Goal: Task Accomplishment & Management: Use online tool/utility

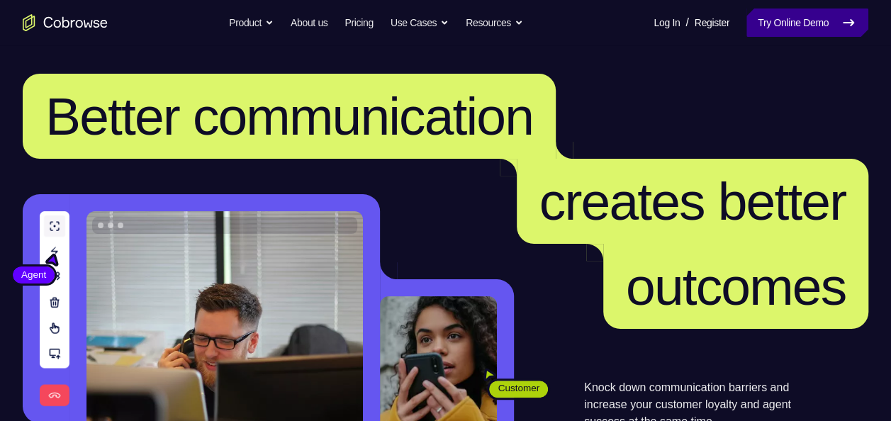
click at [777, 18] on link "Try Online Demo" at bounding box center [808, 23] width 122 height 28
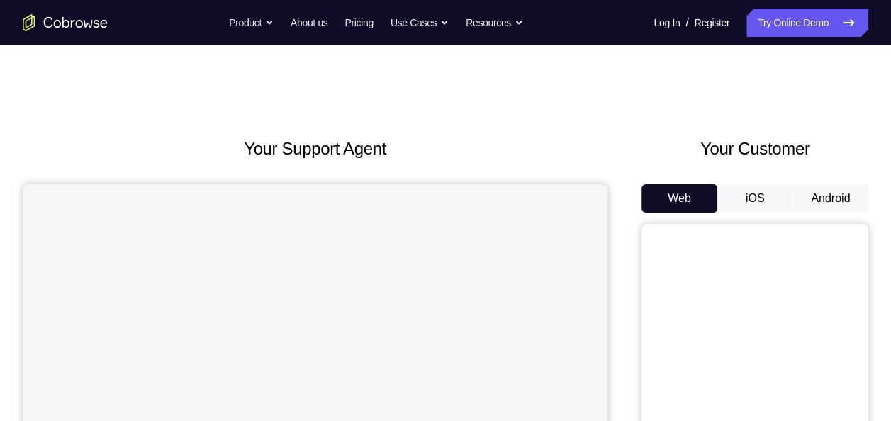
click at [835, 203] on button "Android" at bounding box center [831, 198] width 76 height 28
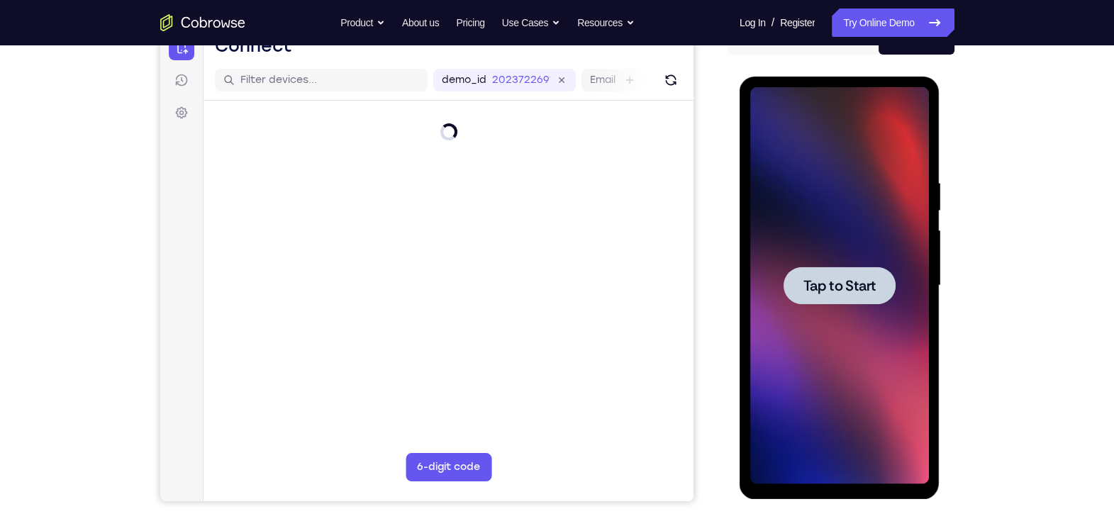
click at [805, 191] on div at bounding box center [839, 285] width 179 height 397
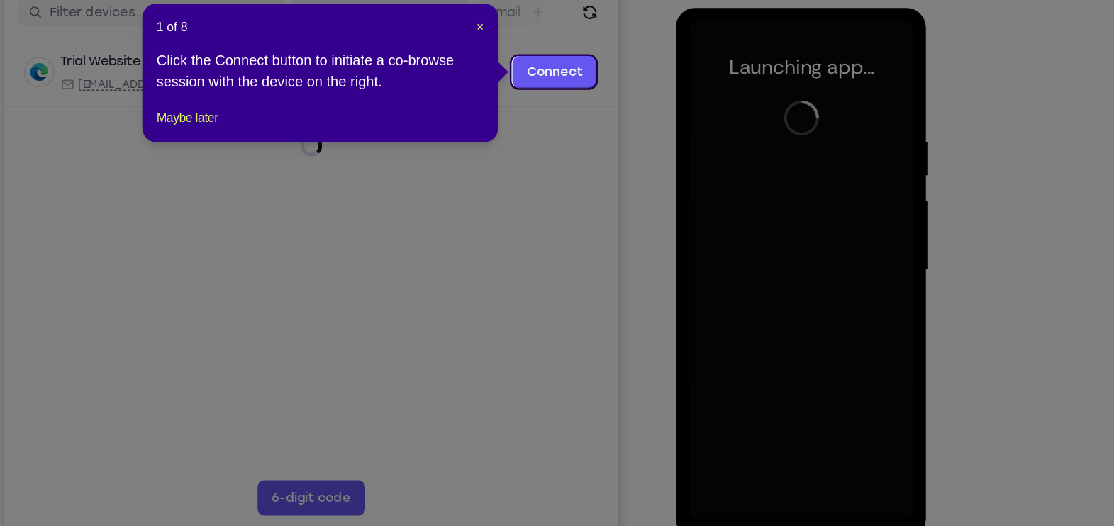
scroll to position [158, 0]
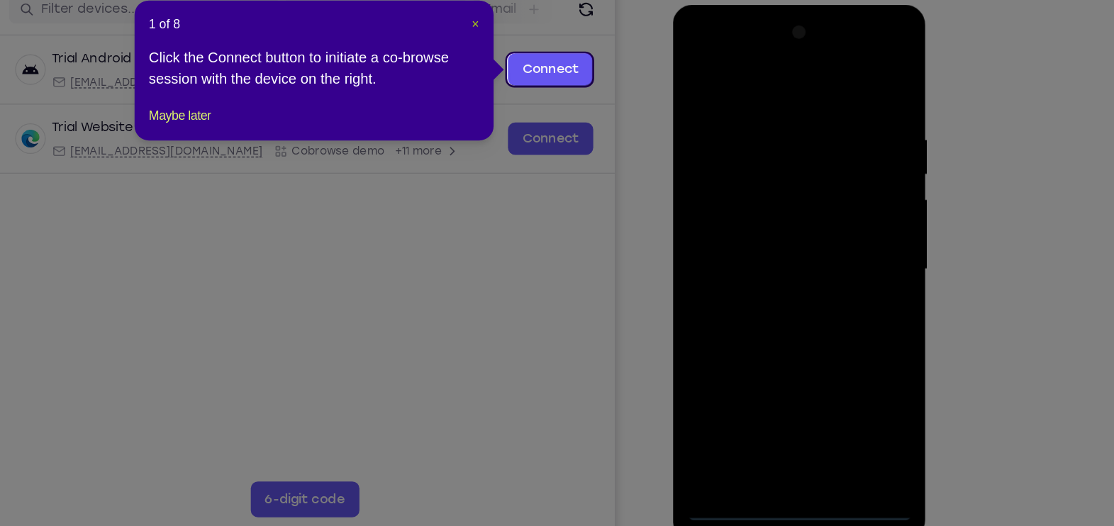
click at [582, 89] on span "×" at bounding box center [584, 91] width 6 height 11
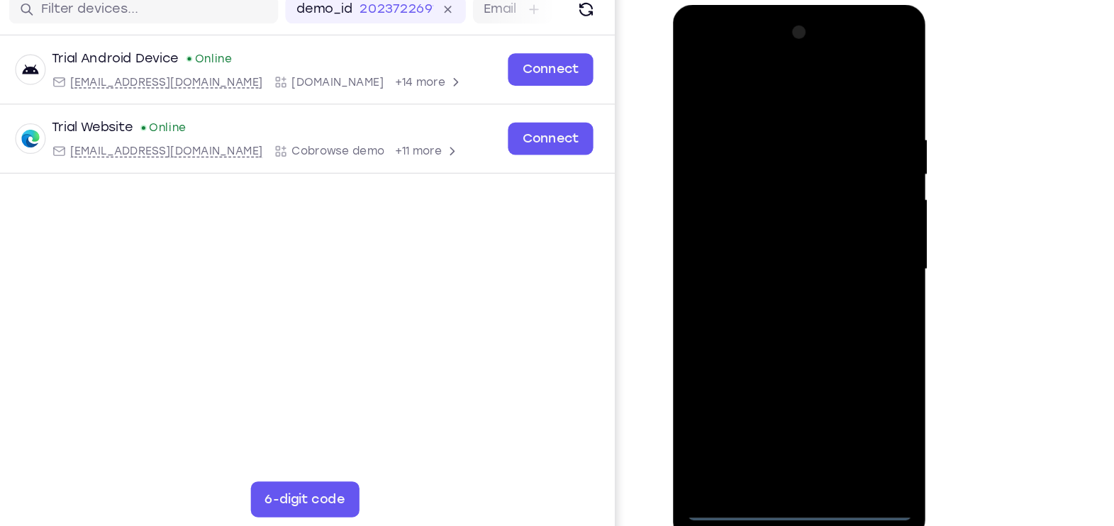
click at [771, 396] on div at bounding box center [772, 213] width 179 height 397
click at [769, 406] on div at bounding box center [772, 213] width 179 height 397
click at [846, 347] on div at bounding box center [772, 213] width 179 height 397
click at [713, 50] on div at bounding box center [772, 213] width 179 height 397
click at [833, 206] on div at bounding box center [772, 213] width 179 height 397
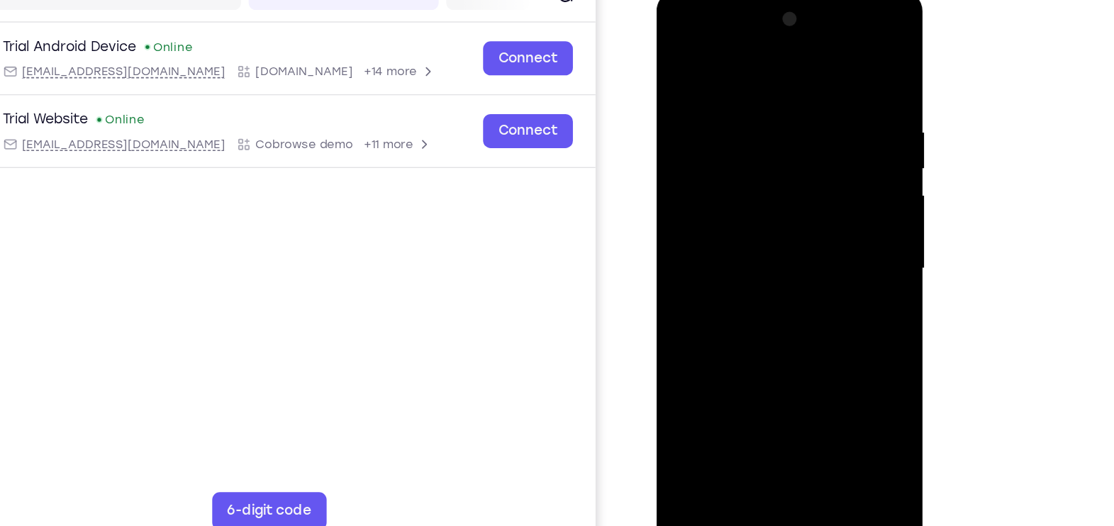
click at [740, 227] on div at bounding box center [756, 199] width 179 height 397
click at [735, 179] on div at bounding box center [756, 199] width 179 height 397
click at [726, 170] on div at bounding box center [756, 199] width 179 height 397
click at [835, 174] on div at bounding box center [756, 199] width 179 height 397
click at [779, 196] on div at bounding box center [756, 199] width 179 height 397
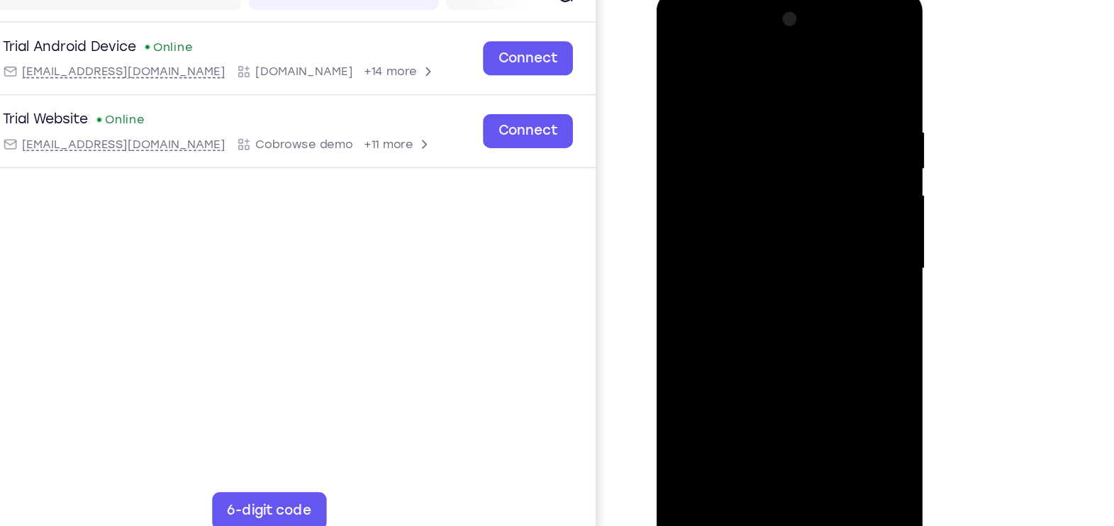
click at [738, 248] on div at bounding box center [756, 199] width 179 height 397
click at [742, 245] on div at bounding box center [756, 199] width 179 height 397
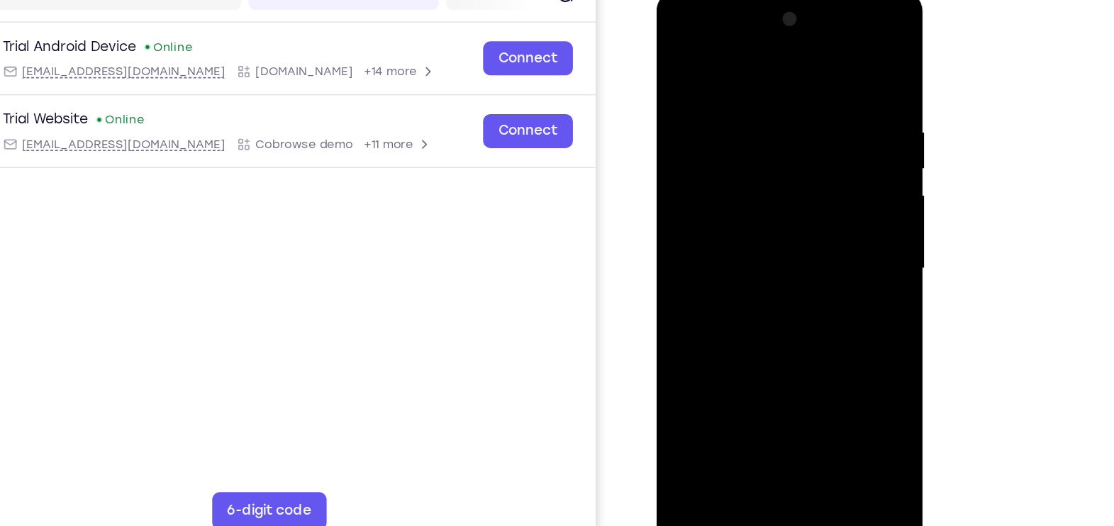
click at [742, 245] on div at bounding box center [756, 199] width 179 height 397
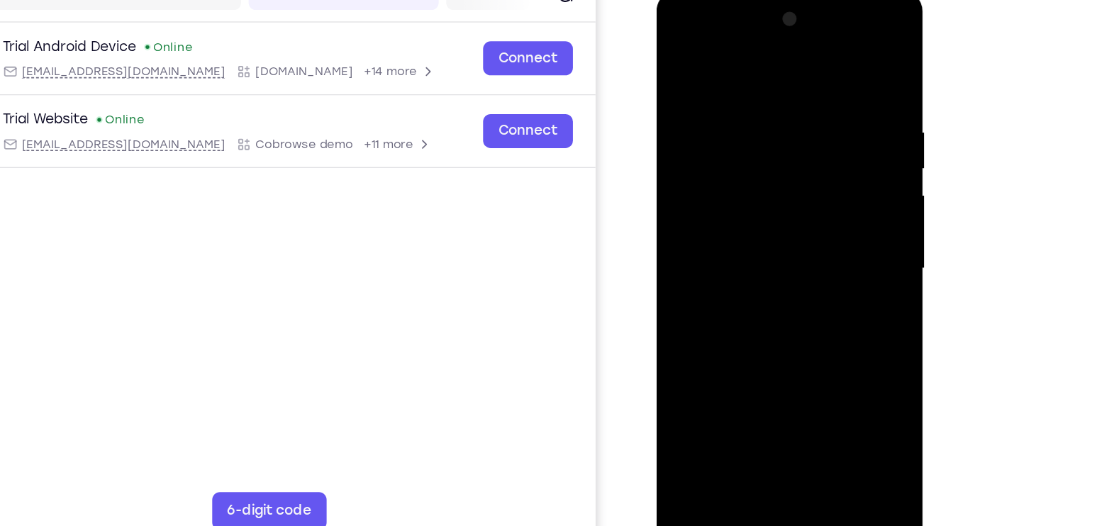
click at [742, 245] on div at bounding box center [756, 199] width 179 height 397
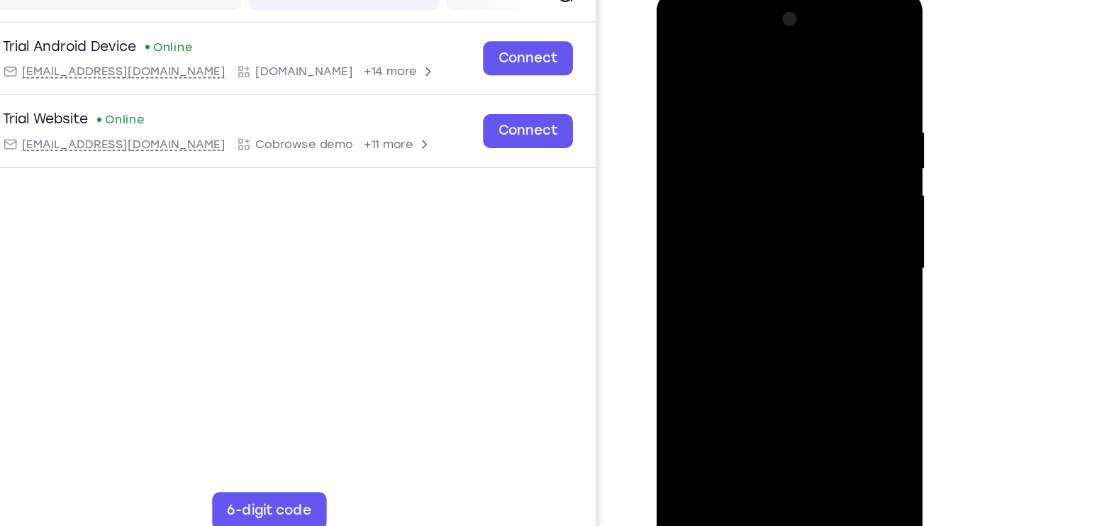
click at [742, 245] on div at bounding box center [756, 199] width 179 height 397
click at [764, 254] on div at bounding box center [756, 199] width 179 height 397
click at [835, 53] on div at bounding box center [756, 199] width 179 height 397
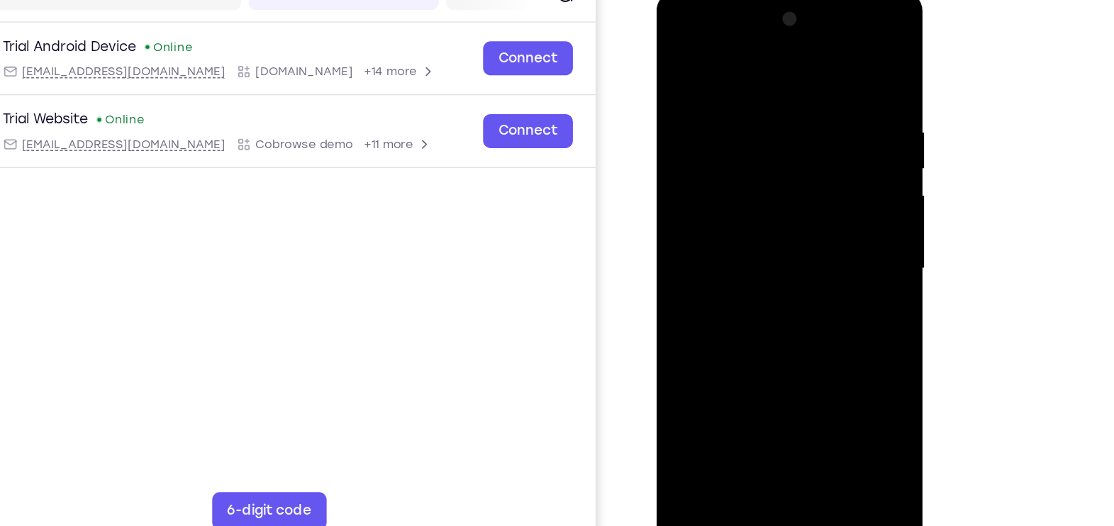
click at [792, 368] on div at bounding box center [756, 199] width 179 height 397
click at [768, 279] on div at bounding box center [756, 199] width 179 height 397
click at [681, 55] on div at bounding box center [756, 199] width 179 height 397
click at [836, 59] on div at bounding box center [756, 199] width 179 height 397
click at [809, 116] on div at bounding box center [756, 199] width 179 height 397
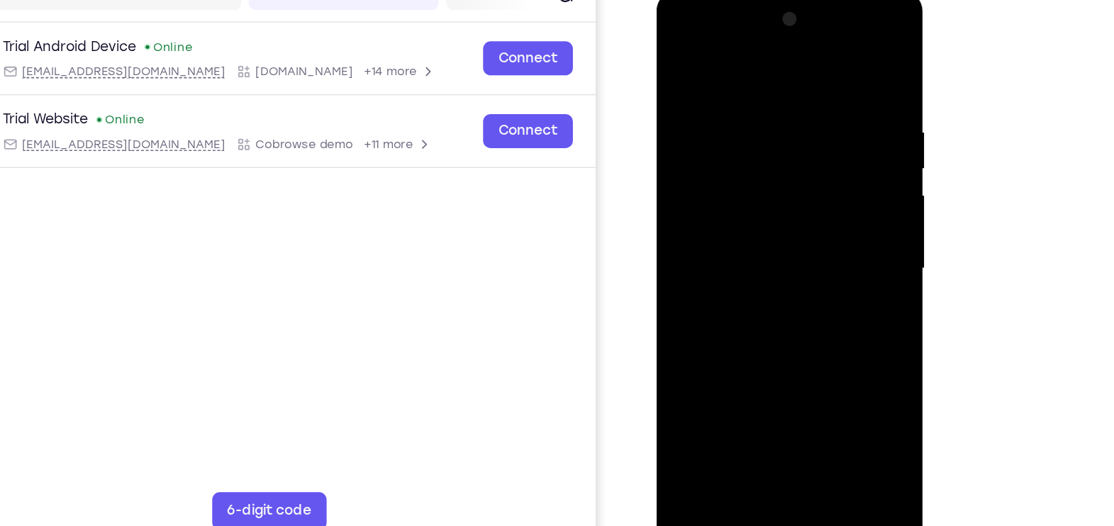
click at [809, 116] on div at bounding box center [756, 199] width 179 height 397
click at [677, 116] on div at bounding box center [756, 199] width 179 height 397
click at [699, 87] on div at bounding box center [756, 199] width 179 height 397
click at [677, 61] on div at bounding box center [756, 199] width 179 height 397
click at [794, 368] on div at bounding box center [756, 199] width 179 height 397
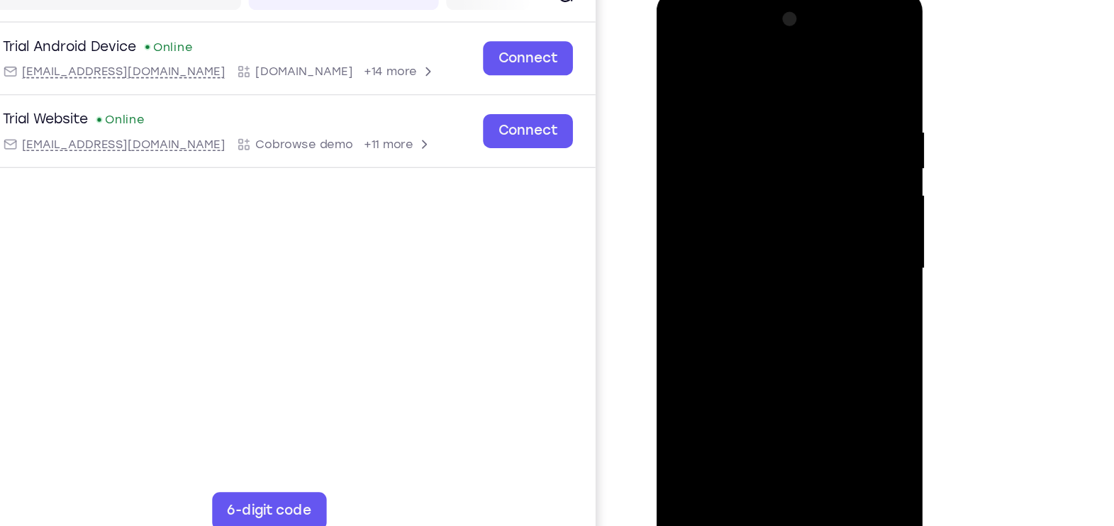
click at [818, 152] on div at bounding box center [756, 199] width 179 height 397
click at [679, 55] on div at bounding box center [756, 199] width 179 height 397
drag, startPoint x: 767, startPoint y: 101, endPoint x: 658, endPoint y: 105, distance: 109.3
click at [658, 105] on div at bounding box center [757, 202] width 201 height 423
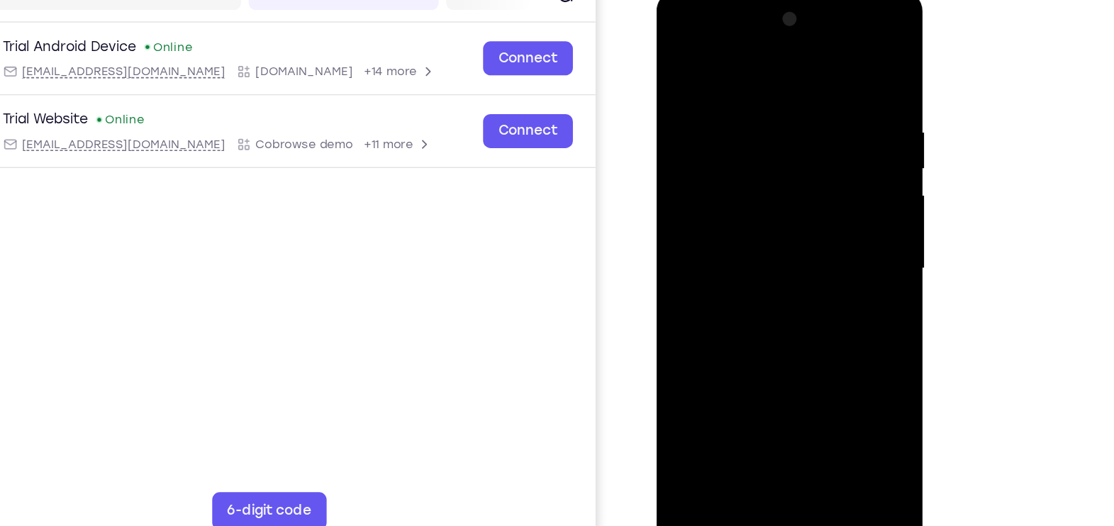
drag, startPoint x: 772, startPoint y: 91, endPoint x: 643, endPoint y: 89, distance: 129.8
click at [657, 89] on html "Online web based iOS Simulators and Android Emulators. Run iPhone, iPad, Mobile…" at bounding box center [758, 203] width 202 height 425
click at [723, 367] on div at bounding box center [756, 199] width 179 height 397
click at [751, 60] on div at bounding box center [756, 199] width 179 height 397
click at [739, 106] on div at bounding box center [756, 199] width 179 height 397
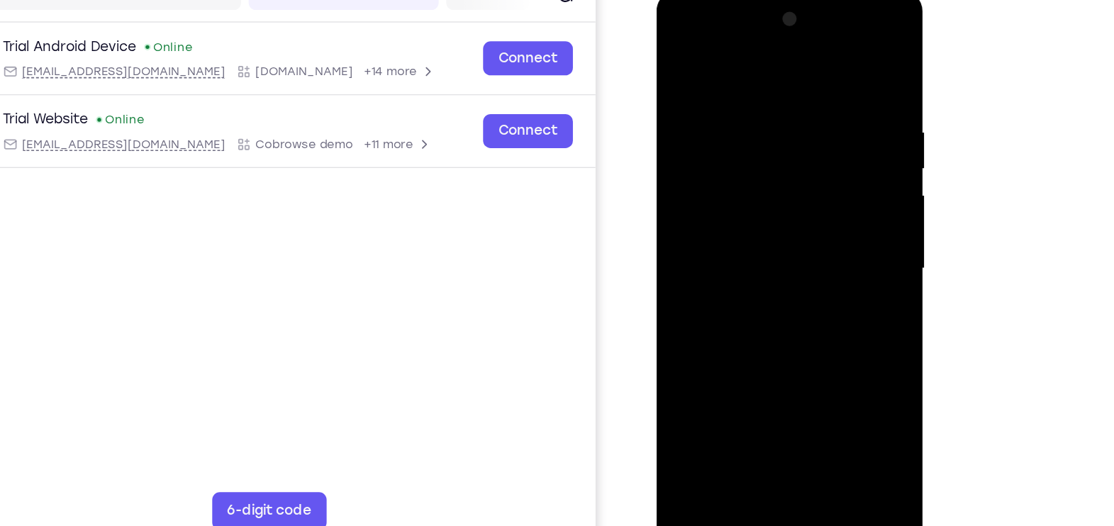
click at [697, 157] on div at bounding box center [756, 199] width 179 height 397
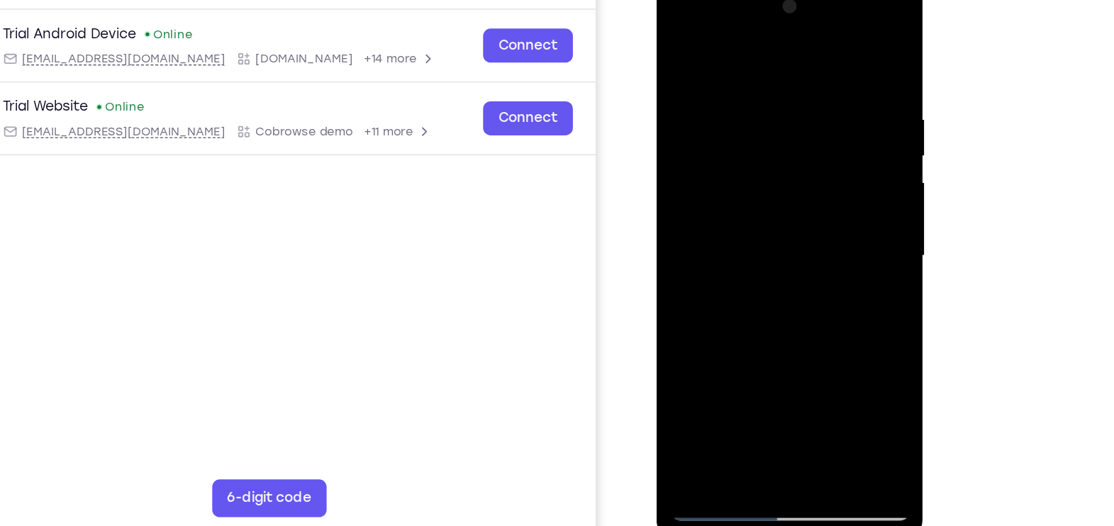
click at [694, 355] on div at bounding box center [756, 187] width 179 height 397
click at [831, 45] on div at bounding box center [756, 187] width 179 height 397
click at [818, 96] on div at bounding box center [756, 187] width 179 height 397
click at [815, 133] on div at bounding box center [756, 187] width 179 height 397
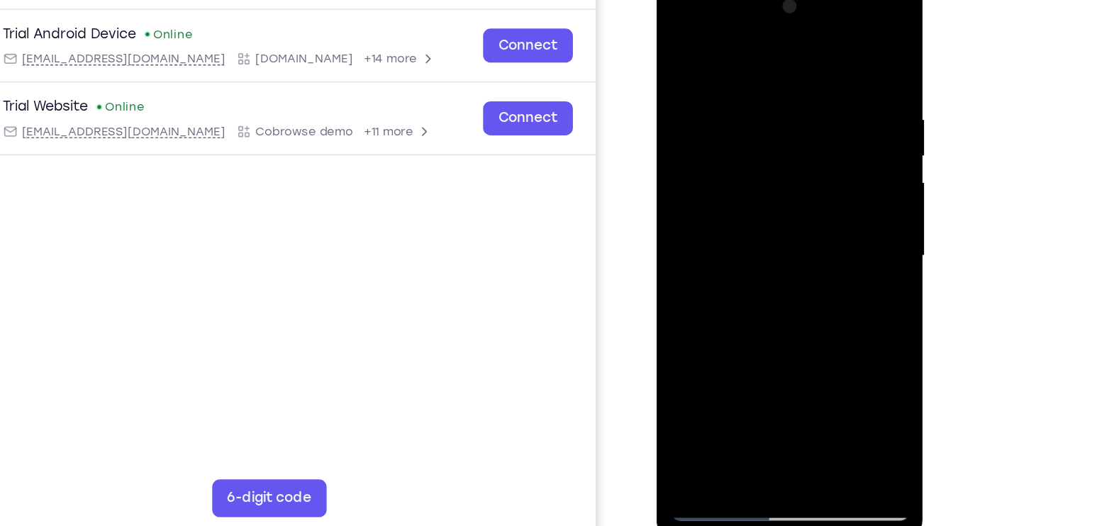
click at [808, 133] on div at bounding box center [756, 187] width 179 height 397
click at [761, 133] on div at bounding box center [756, 187] width 179 height 397
click at [754, 165] on div at bounding box center [756, 187] width 179 height 397
click at [775, 159] on div at bounding box center [756, 187] width 179 height 397
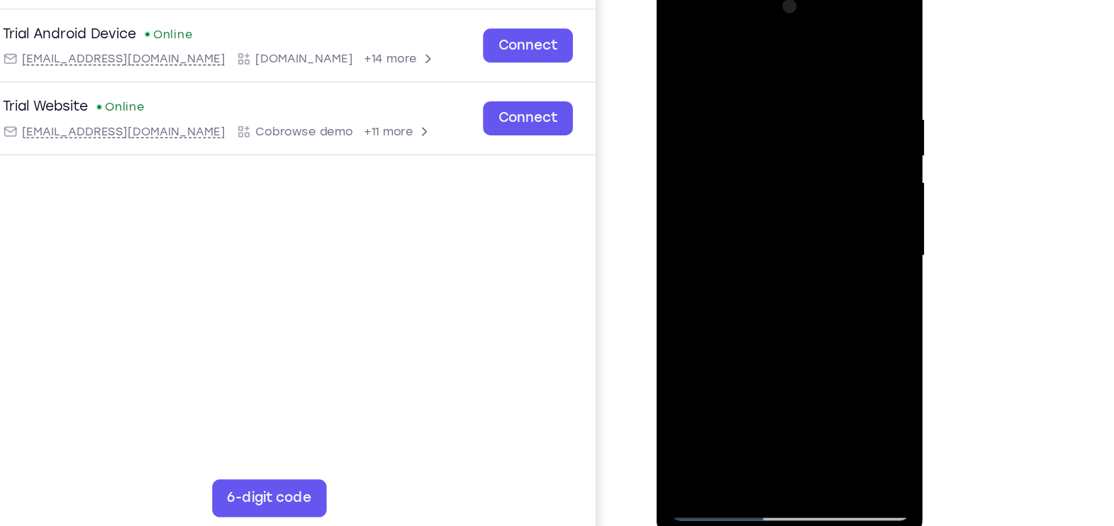
click at [789, 353] on div at bounding box center [756, 187] width 179 height 397
click at [818, 138] on div at bounding box center [756, 187] width 179 height 397
click at [689, 41] on div at bounding box center [756, 187] width 179 height 397
click at [686, 43] on div at bounding box center [756, 187] width 179 height 397
click at [827, 355] on div at bounding box center [756, 187] width 179 height 397
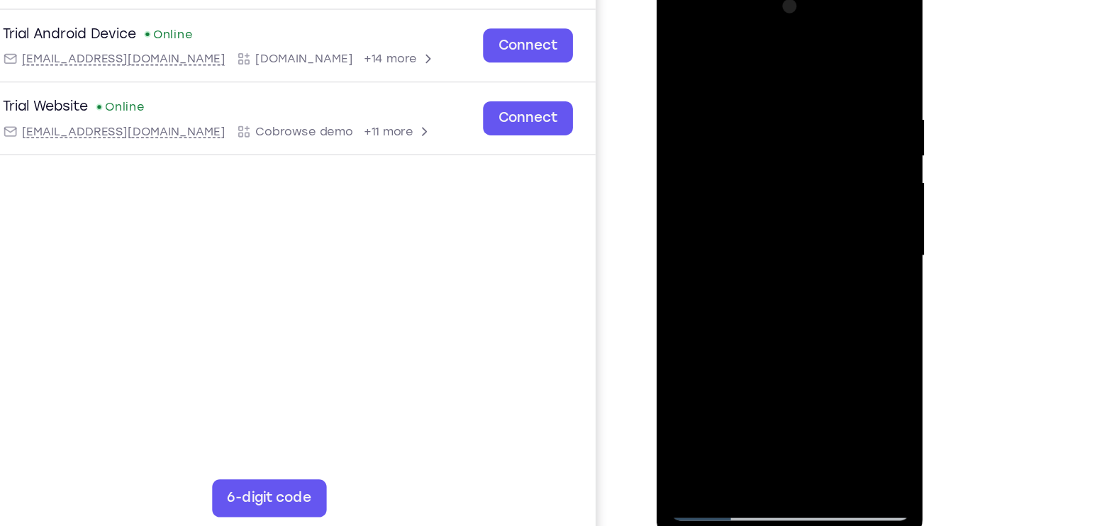
click at [679, 38] on div at bounding box center [756, 187] width 179 height 397
drag, startPoint x: 713, startPoint y: 307, endPoint x: 869, endPoint y: 160, distance: 214.2
click at [859, 160] on html "Online web based iOS Simulators and Android Emulators. Run iPhone, iPad, Mobile…" at bounding box center [758, 190] width 202 height 425
drag, startPoint x: 740, startPoint y: 312, endPoint x: 831, endPoint y: 96, distance: 233.9
click at [831, 96] on div at bounding box center [756, 187] width 179 height 397
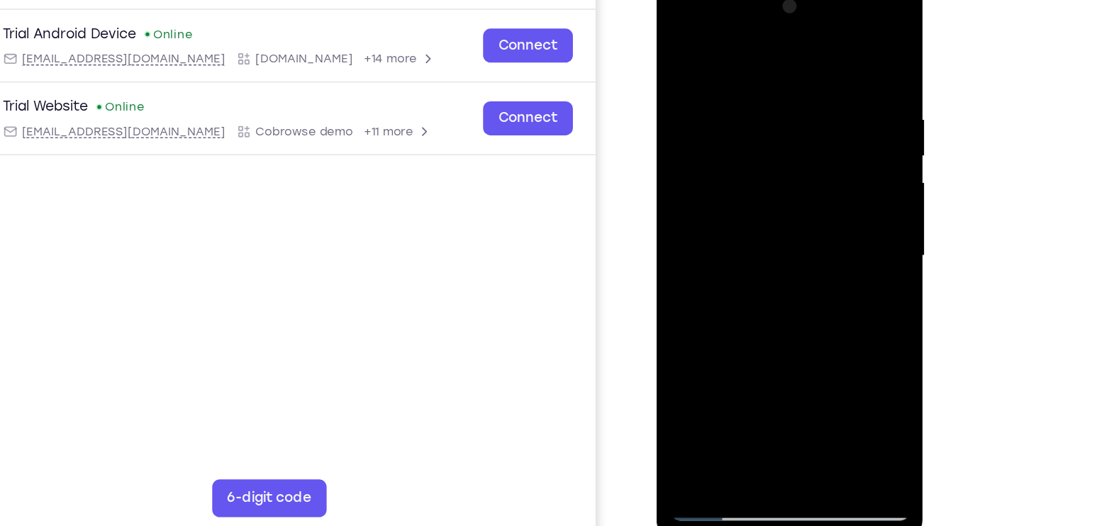
drag, startPoint x: 744, startPoint y: 270, endPoint x: 872, endPoint y: 108, distance: 207.0
click at [859, 108] on html "Online web based iOS Simulators and Android Emulators. Run iPhone, iPad, Mobile…" at bounding box center [758, 190] width 202 height 425
click at [818, 357] on div at bounding box center [756, 187] width 179 height 397
drag, startPoint x: 787, startPoint y: 137, endPoint x: 716, endPoint y: 311, distance: 188.3
click at [716, 311] on div at bounding box center [756, 187] width 179 height 397
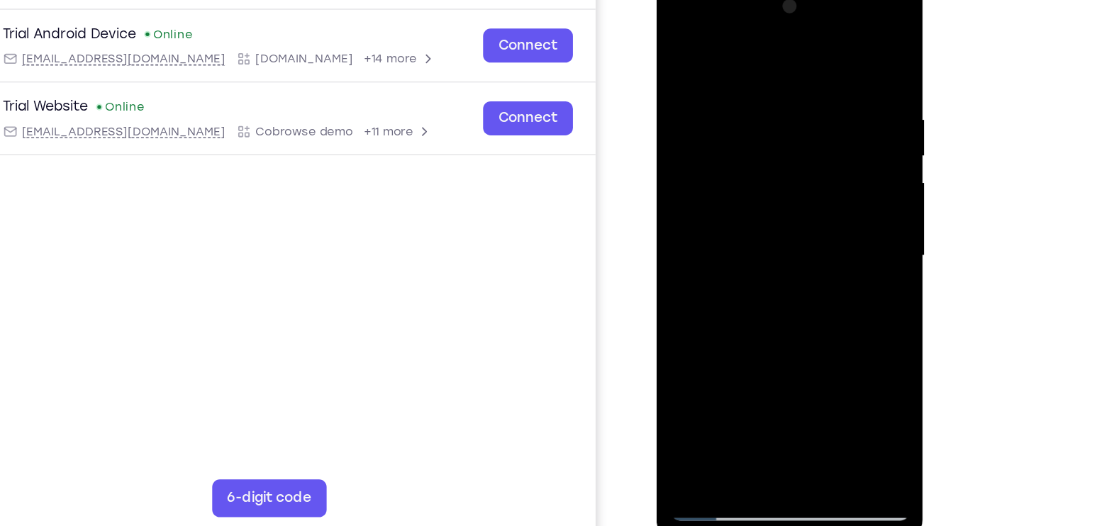
click at [797, 84] on div at bounding box center [756, 187] width 179 height 397
click at [713, 154] on div at bounding box center [756, 187] width 179 height 397
click at [721, 361] on div at bounding box center [756, 187] width 179 height 397
click at [836, 6] on div at bounding box center [756, 187] width 179 height 397
click at [705, 152] on div at bounding box center [756, 187] width 179 height 397
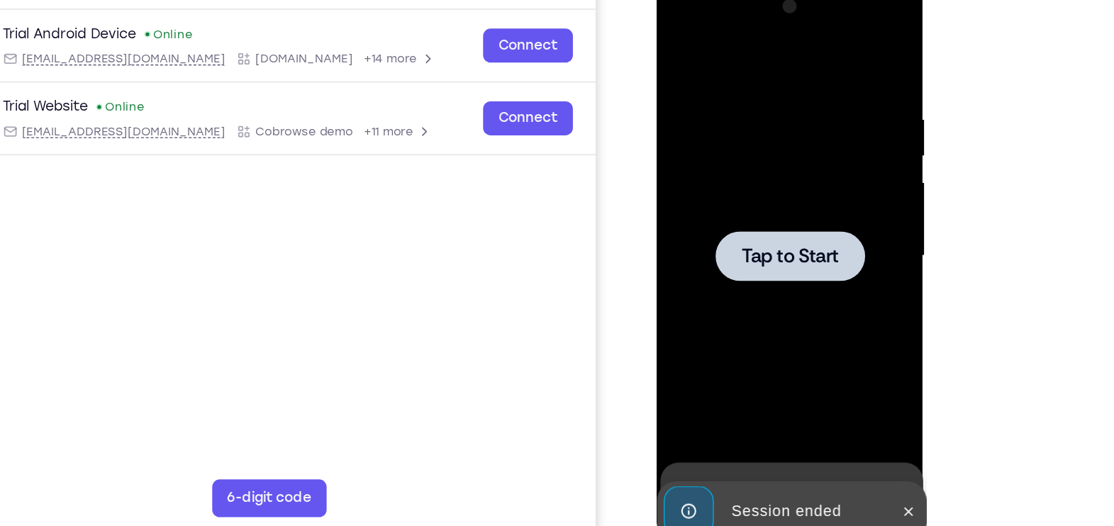
click at [784, 189] on span "Tap to Start" at bounding box center [757, 187] width 72 height 14
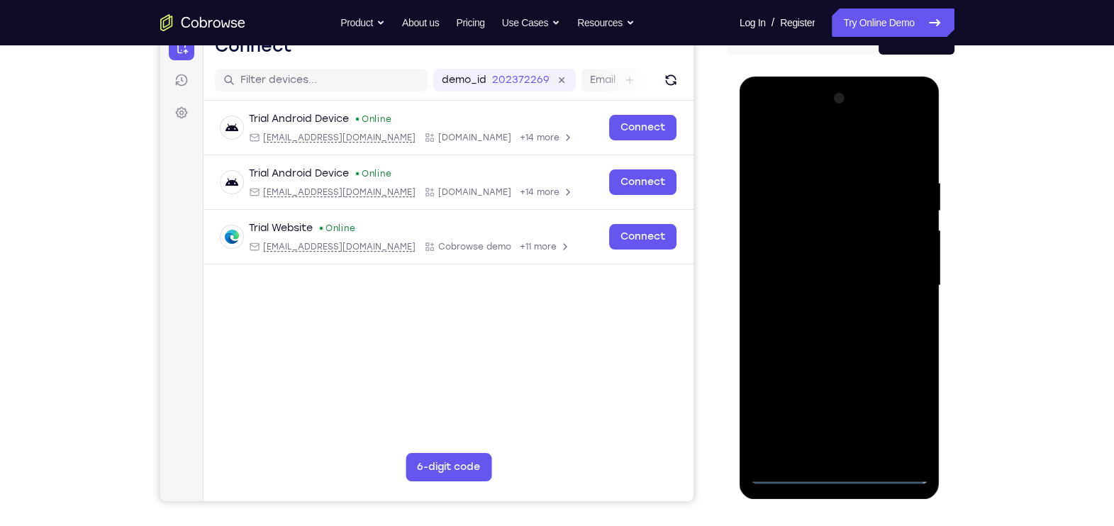
click at [838, 421] on div at bounding box center [839, 285] width 179 height 397
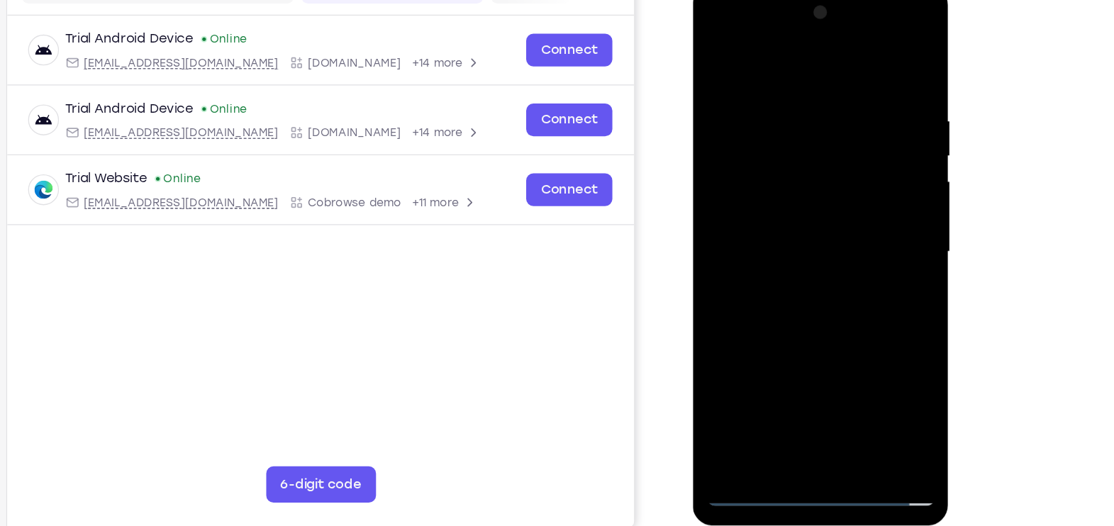
click at [855, 333] on div at bounding box center [792, 194] width 179 height 397
click at [730, 28] on div at bounding box center [792, 194] width 179 height 397
click at [855, 184] on div at bounding box center [792, 194] width 179 height 397
click at [773, 221] on div at bounding box center [792, 194] width 179 height 397
click at [774, 180] on div at bounding box center [792, 194] width 179 height 397
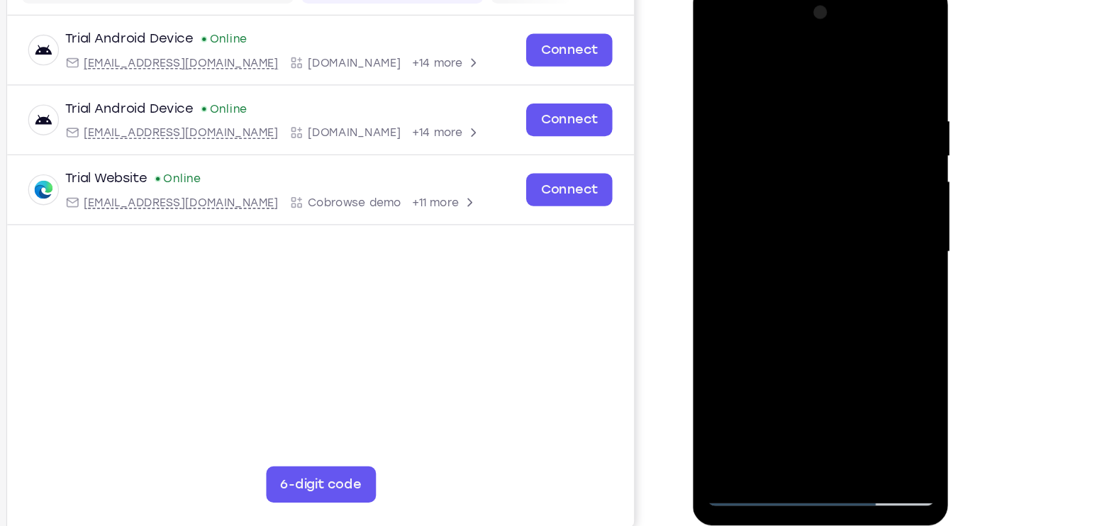
click at [787, 160] on div at bounding box center [792, 194] width 179 height 397
click at [750, 190] on div at bounding box center [792, 194] width 179 height 397
click at [769, 238] on div at bounding box center [792, 194] width 179 height 397
click at [764, 241] on div at bounding box center [792, 194] width 179 height 397
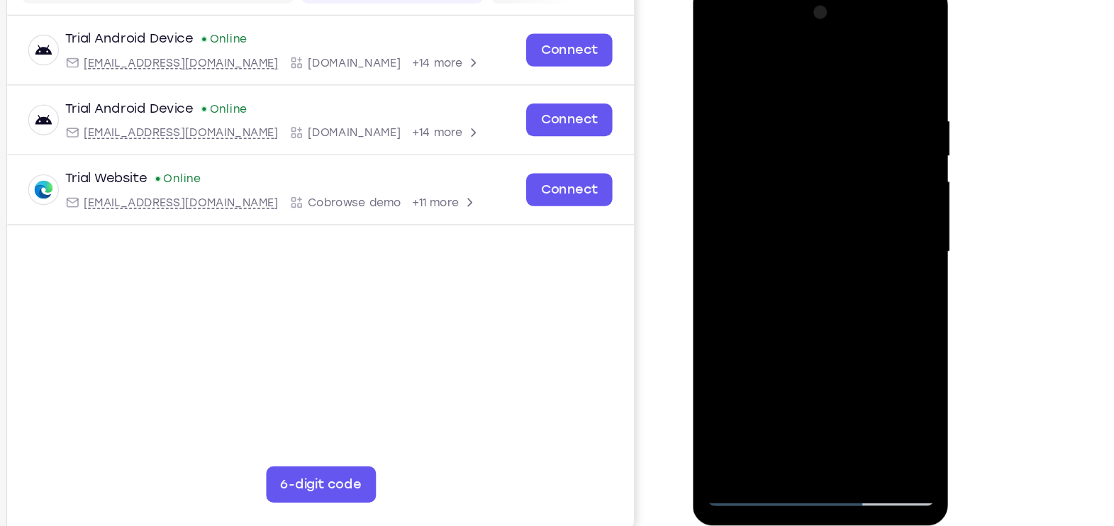
click at [764, 241] on div at bounding box center [792, 194] width 179 height 397
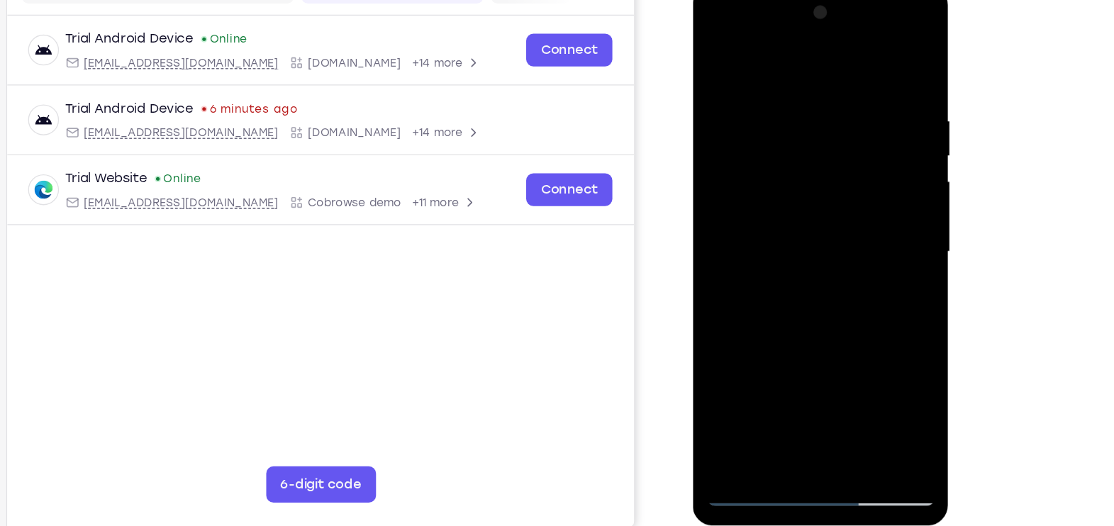
click at [867, 65] on div at bounding box center [792, 194] width 179 height 397
click at [867, 55] on div at bounding box center [792, 194] width 179 height 397
click at [862, 362] on div at bounding box center [792, 194] width 179 height 397
click at [830, 358] on div at bounding box center [792, 194] width 179 height 397
click at [794, 264] on div at bounding box center [792, 194] width 179 height 397
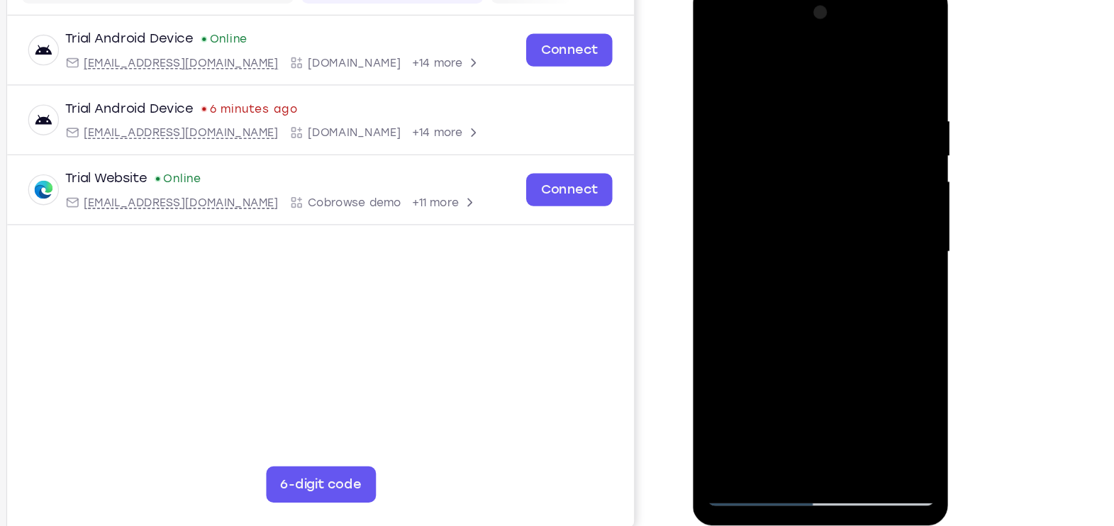
click at [719, 51] on div at bounding box center [792, 194] width 179 height 397
drag, startPoint x: 765, startPoint y: 96, endPoint x: 782, endPoint y: 308, distance: 212.0
click at [782, 308] on div at bounding box center [792, 194] width 179 height 397
drag, startPoint x: 747, startPoint y: 301, endPoint x: 874, endPoint y: 135, distance: 208.5
click at [874, 135] on div at bounding box center [792, 194] width 179 height 397
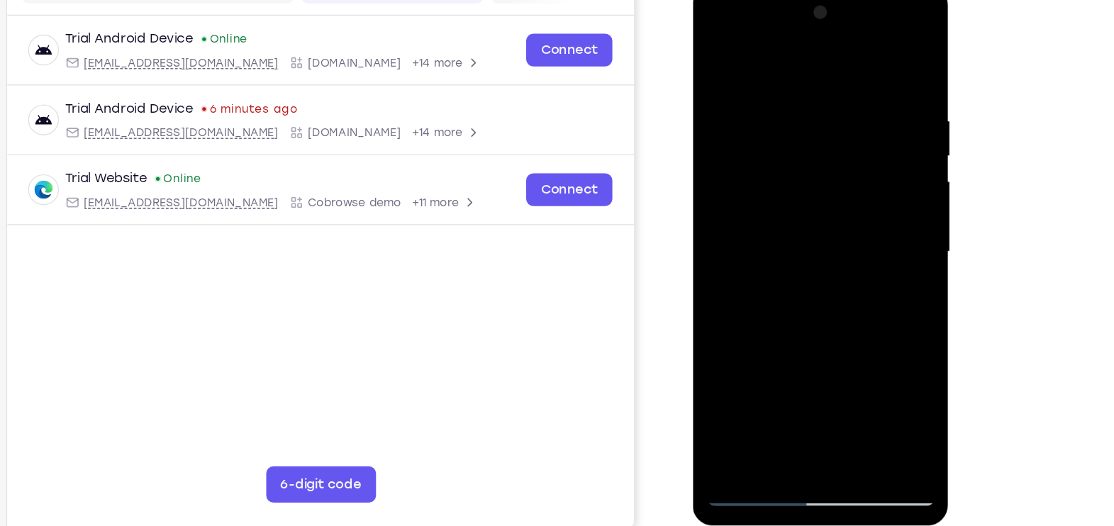
drag, startPoint x: 813, startPoint y: 159, endPoint x: 801, endPoint y: 244, distance: 86.1
click at [801, 244] on div at bounding box center [792, 194] width 179 height 397
drag, startPoint x: 736, startPoint y: 333, endPoint x: 961, endPoint y: 111, distance: 315.9
click at [891, 111] on html "Online web based iOS Simulators and Android Emulators. Run iPhone, iPad, Mobile…" at bounding box center [794, 197] width 202 height 425
drag, startPoint x: 791, startPoint y: 301, endPoint x: 913, endPoint y: 87, distance: 246.1
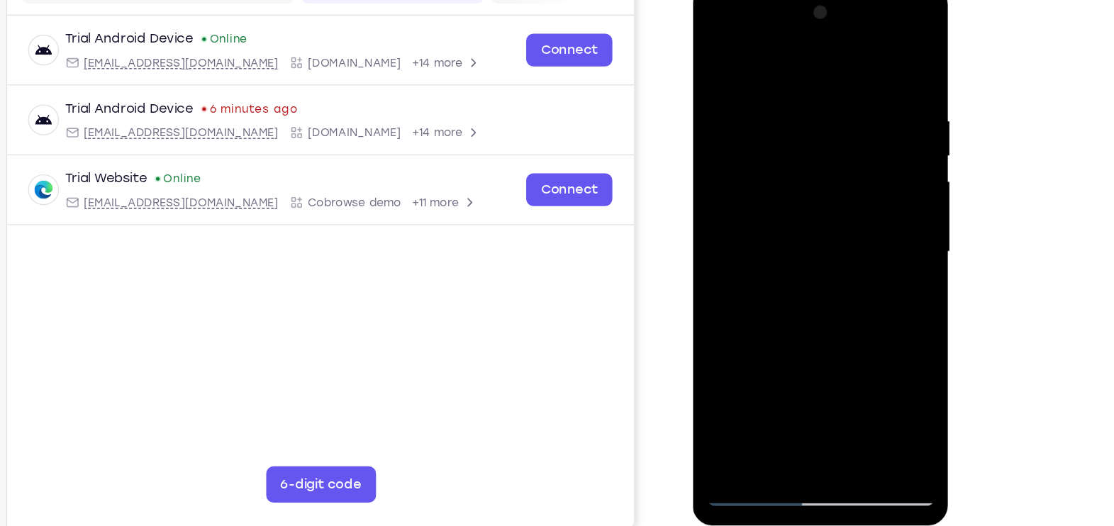
click at [891, 87] on html "Online web based iOS Simulators and Android Emulators. Run iPhone, iPad, Mobile…" at bounding box center [794, 197] width 202 height 425
drag, startPoint x: 807, startPoint y: 265, endPoint x: 932, endPoint y: 69, distance: 232.1
click at [891, 69] on html "Online web based iOS Simulators and Android Emulators. Run iPhone, iPad, Mobile…" at bounding box center [794, 197] width 202 height 425
drag, startPoint x: 807, startPoint y: 285, endPoint x: 909, endPoint y: 30, distance: 275.0
click at [891, 30] on html "Online web based iOS Simulators and Android Emulators. Run iPhone, iPad, Mobile…" at bounding box center [794, 197] width 202 height 425
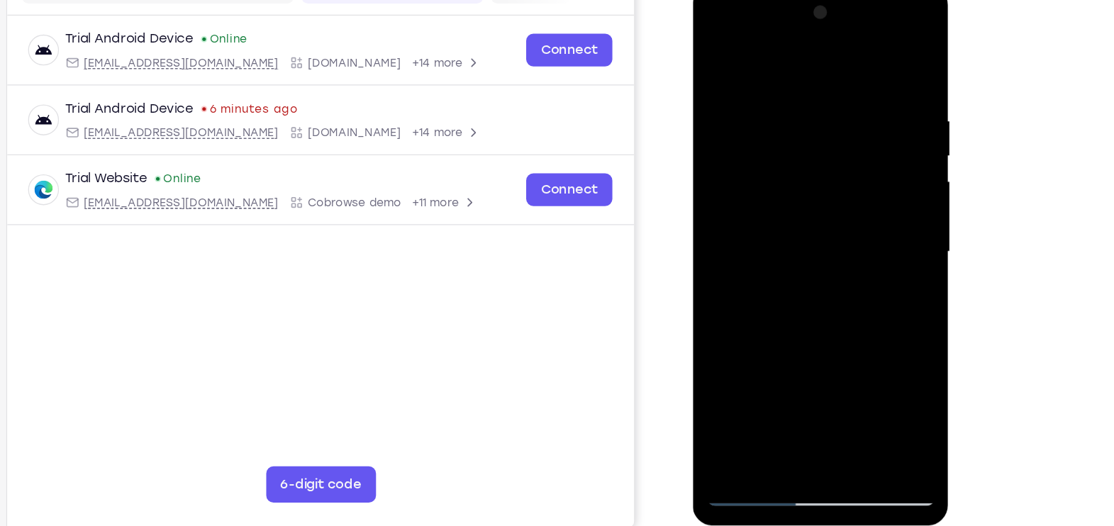
drag, startPoint x: 747, startPoint y: 323, endPoint x: 977, endPoint y: 90, distance: 327.0
click at [891, 90] on html "Online web based iOS Simulators and Android Emulators. Run iPhone, iPad, Mobile…" at bounding box center [794, 197] width 202 height 425
drag, startPoint x: 825, startPoint y: 296, endPoint x: 1030, endPoint y: -2, distance: 362.1
click at [891, 0] on html "Online web based iOS Simulators and Android Emulators. Run iPhone, iPad, Mobile…" at bounding box center [794, 197] width 202 height 425
click at [738, 282] on div at bounding box center [792, 194] width 179 height 397
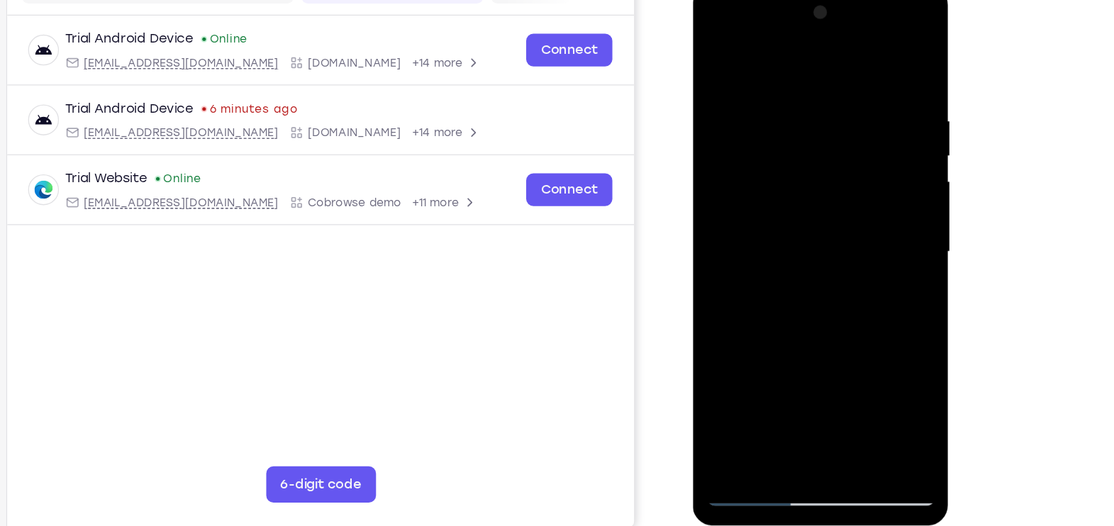
drag, startPoint x: 792, startPoint y: 273, endPoint x: 857, endPoint y: 208, distance: 92.3
click at [857, 208] on div at bounding box center [792, 194] width 179 height 397
click at [881, 190] on div at bounding box center [792, 194] width 179 height 397
drag, startPoint x: 778, startPoint y: 305, endPoint x: 1010, endPoint y: 114, distance: 300.3
click at [891, 114] on html "Online web based iOS Simulators and Android Emulators. Run iPhone, iPad, Mobile…" at bounding box center [794, 197] width 202 height 425
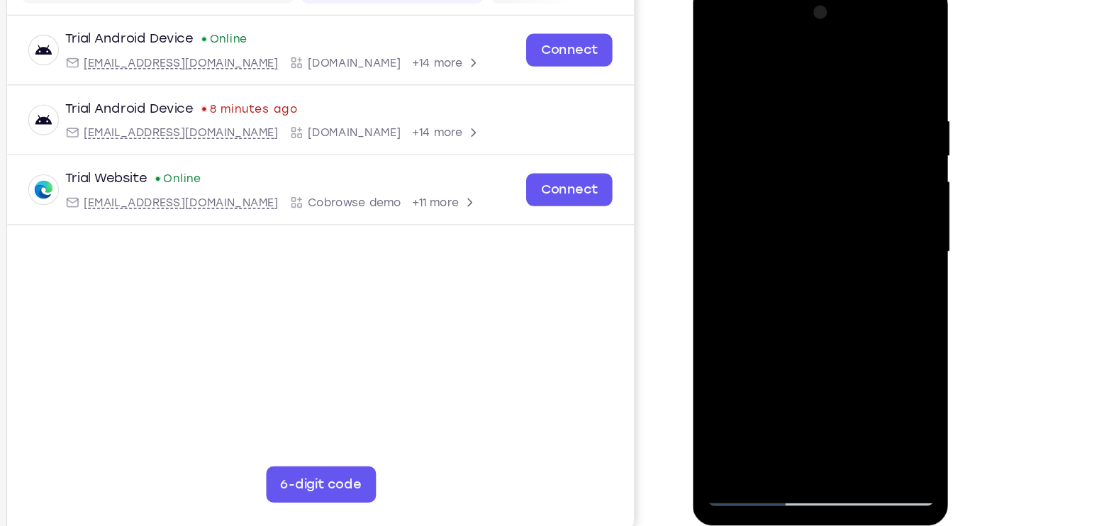
drag, startPoint x: 784, startPoint y: 279, endPoint x: 879, endPoint y: 152, distance: 158.6
click at [879, 152] on div at bounding box center [792, 194] width 179 height 397
click at [872, 248] on div at bounding box center [792, 194] width 179 height 397
click at [764, 290] on div at bounding box center [792, 194] width 179 height 397
click at [716, 48] on div at bounding box center [792, 194] width 179 height 397
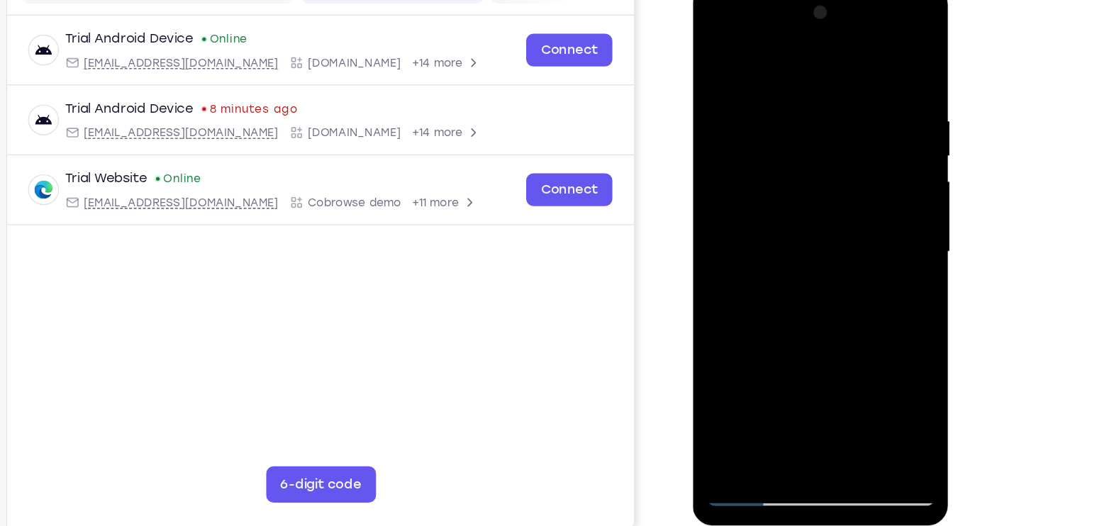
drag, startPoint x: 987, startPoint y: 220, endPoint x: 1016, endPoint y: 196, distance: 36.8
click at [891, 196] on div "Your Support Agent Your Customer Web iOS Android Next Steps We’d be happy to gi…" at bounding box center [557, 354] width 1114 height 935
drag, startPoint x: 787, startPoint y: 139, endPoint x: 723, endPoint y: 364, distance: 233.9
click at [723, 364] on div at bounding box center [792, 194] width 179 height 397
click at [778, 79] on div at bounding box center [792, 194] width 179 height 397
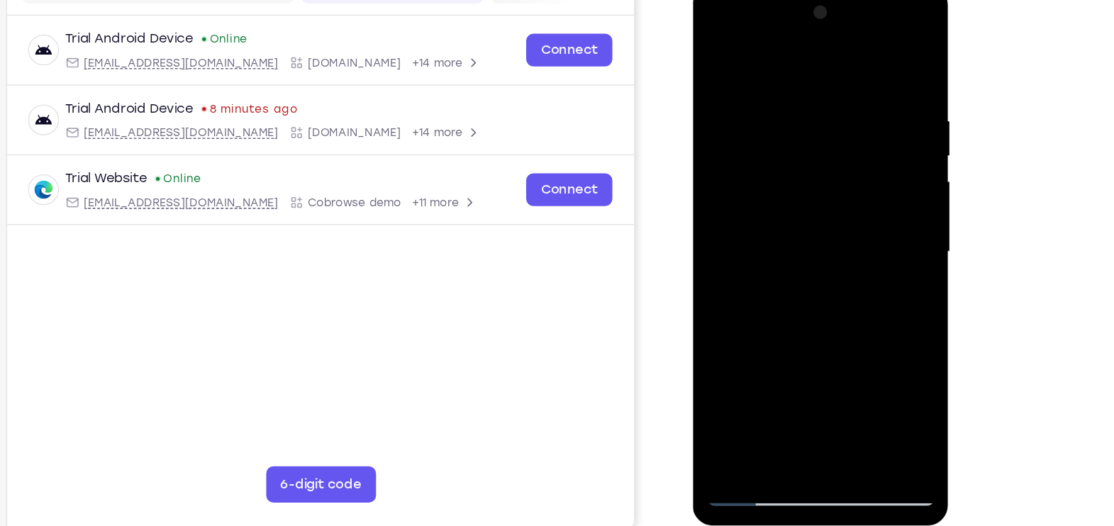
click at [877, 120] on div at bounding box center [792, 194] width 179 height 397
click at [861, 60] on div at bounding box center [792, 194] width 179 height 397
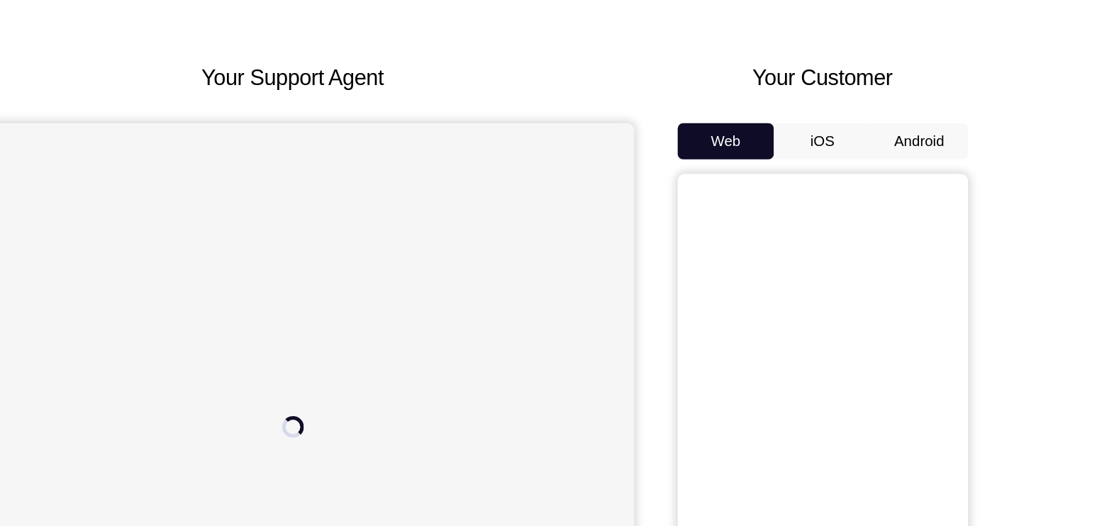
click at [913, 213] on div "Web iOS Android" at bounding box center [841, 422] width 227 height 476
click at [913, 204] on button "Android" at bounding box center [917, 198] width 76 height 28
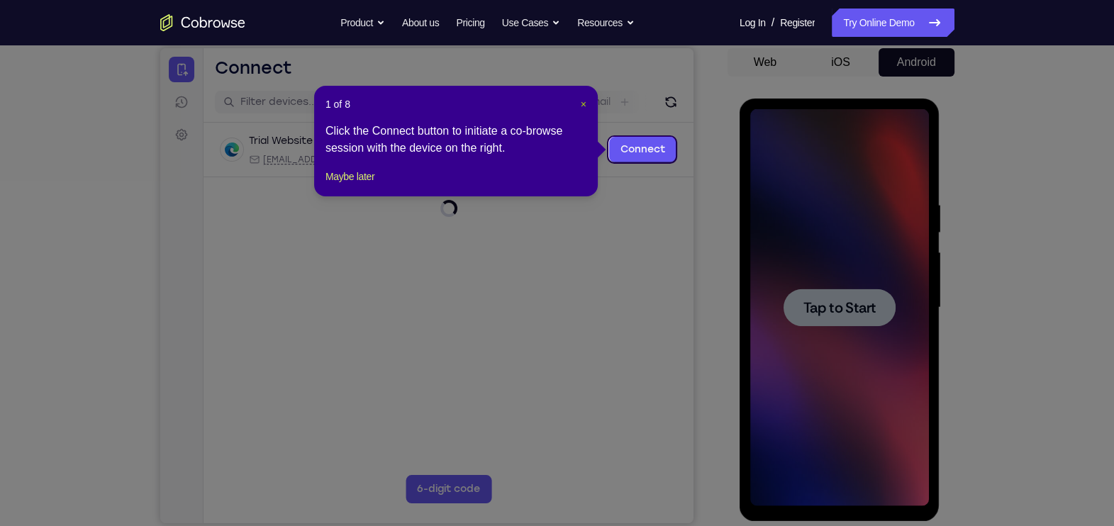
click at [582, 103] on span "×" at bounding box center [584, 104] width 6 height 11
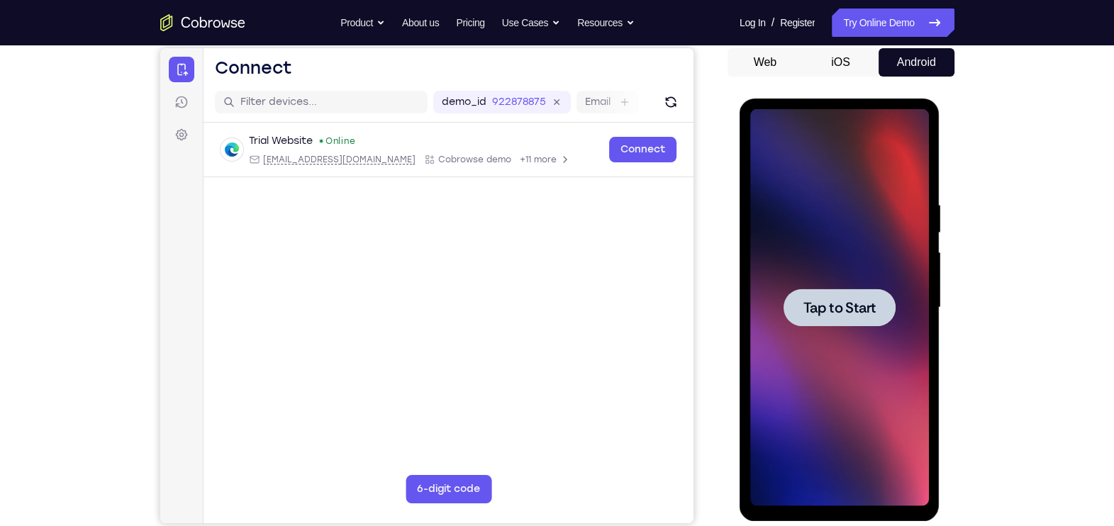
click at [854, 294] on div at bounding box center [840, 308] width 112 height 38
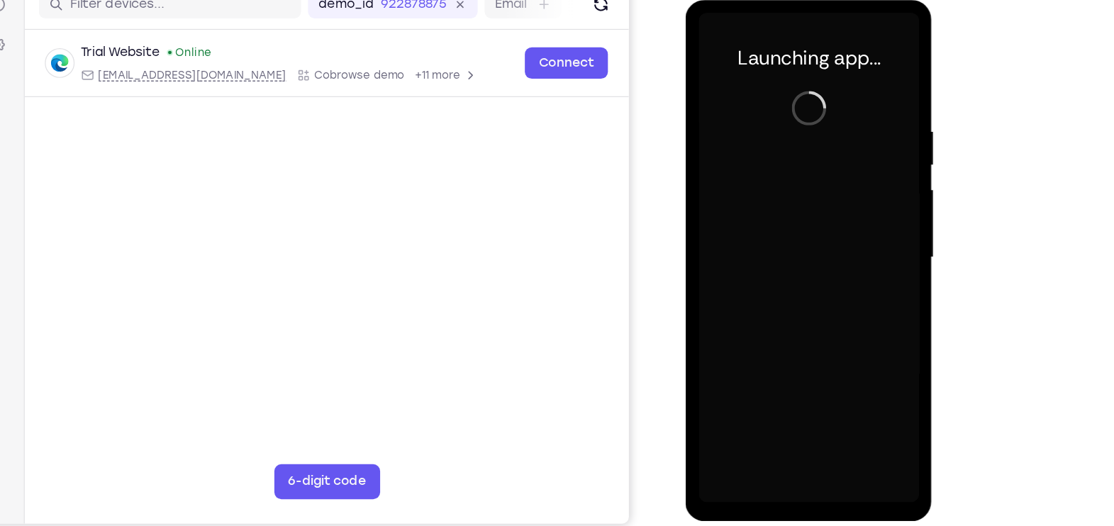
scroll to position [139, 0]
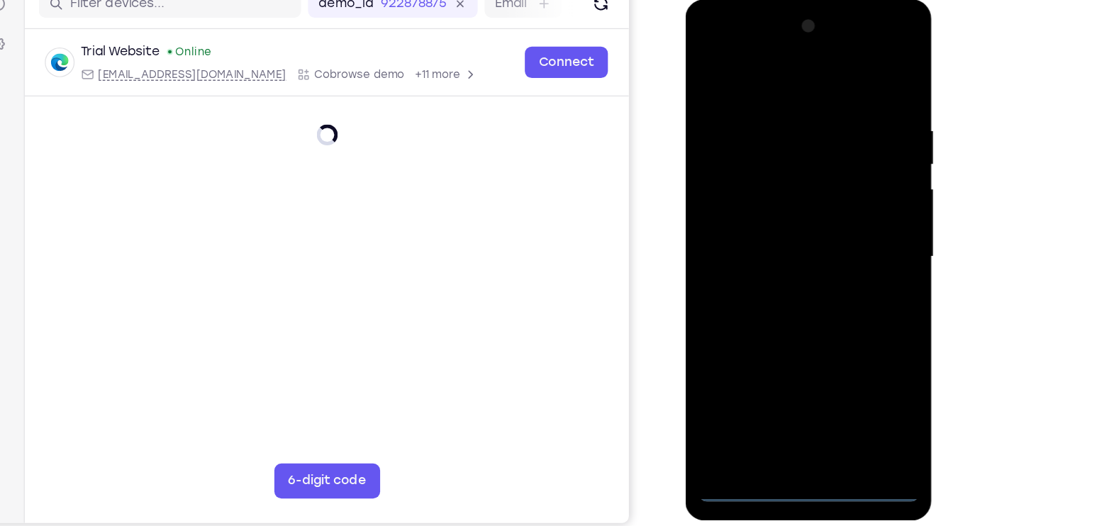
click at [786, 398] on div at bounding box center [785, 208] width 179 height 397
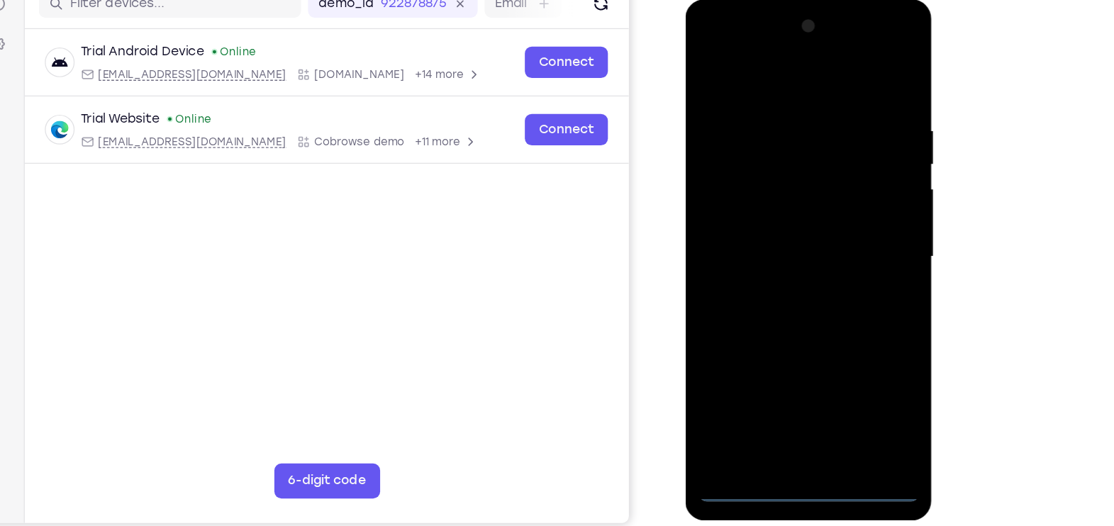
click at [840, 338] on div at bounding box center [785, 208] width 179 height 397
click at [721, 46] on div at bounding box center [785, 208] width 179 height 397
click at [845, 199] on div at bounding box center [785, 208] width 179 height 397
click at [768, 377] on div at bounding box center [785, 208] width 179 height 397
click at [794, 189] on div at bounding box center [785, 208] width 179 height 397
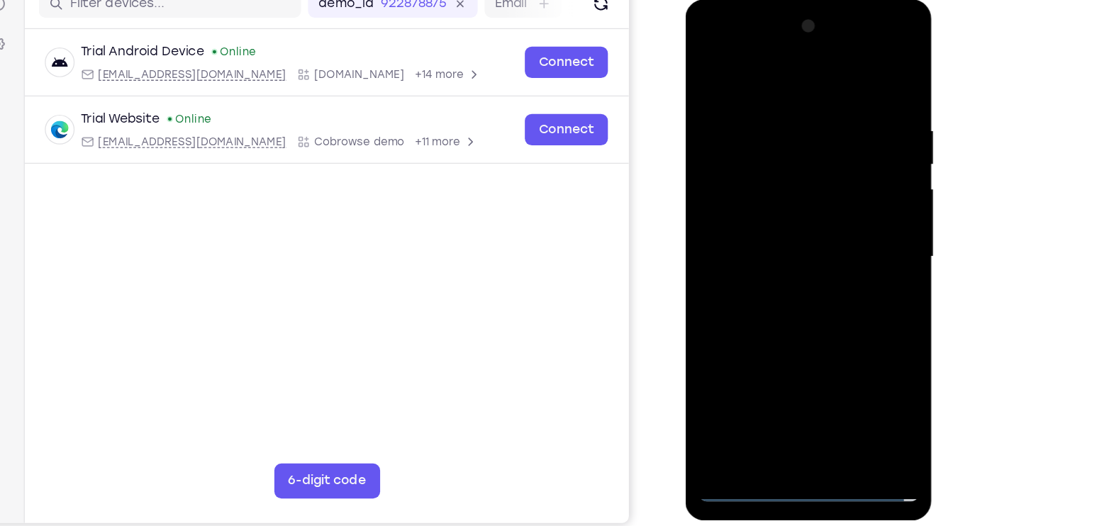
click at [770, 181] on div at bounding box center [785, 208] width 179 height 397
click at [853, 178] on div at bounding box center [785, 208] width 179 height 397
click at [798, 206] on div at bounding box center [785, 208] width 179 height 397
click at [772, 260] on div at bounding box center [785, 208] width 179 height 397
click at [772, 254] on div at bounding box center [785, 208] width 179 height 397
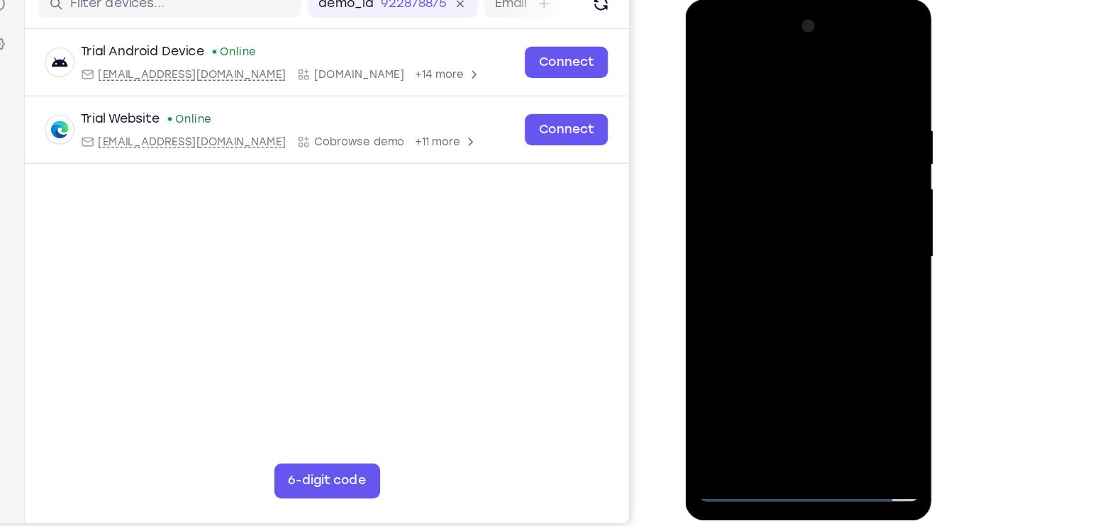
click at [772, 254] on div at bounding box center [785, 208] width 179 height 397
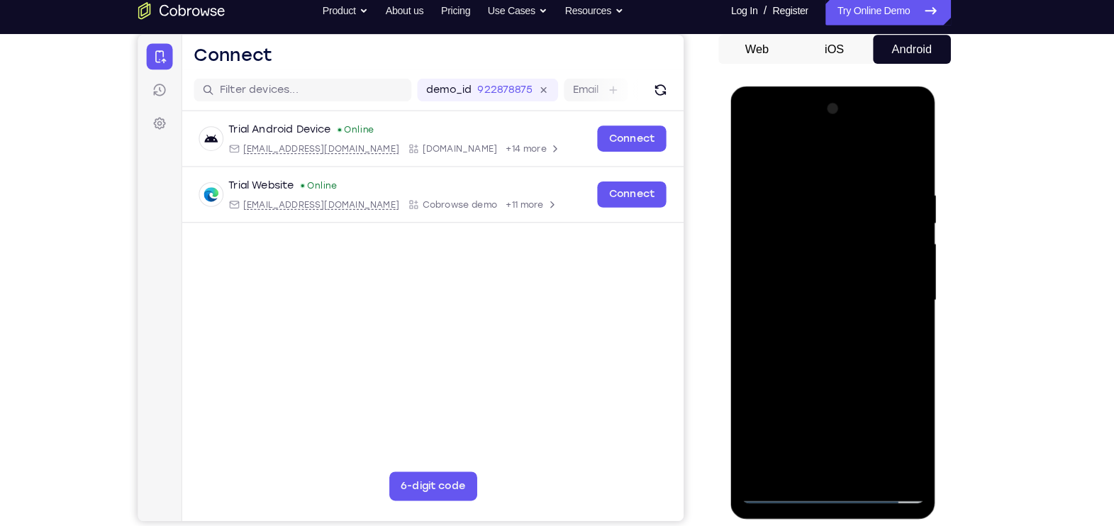
scroll to position [145, 0]
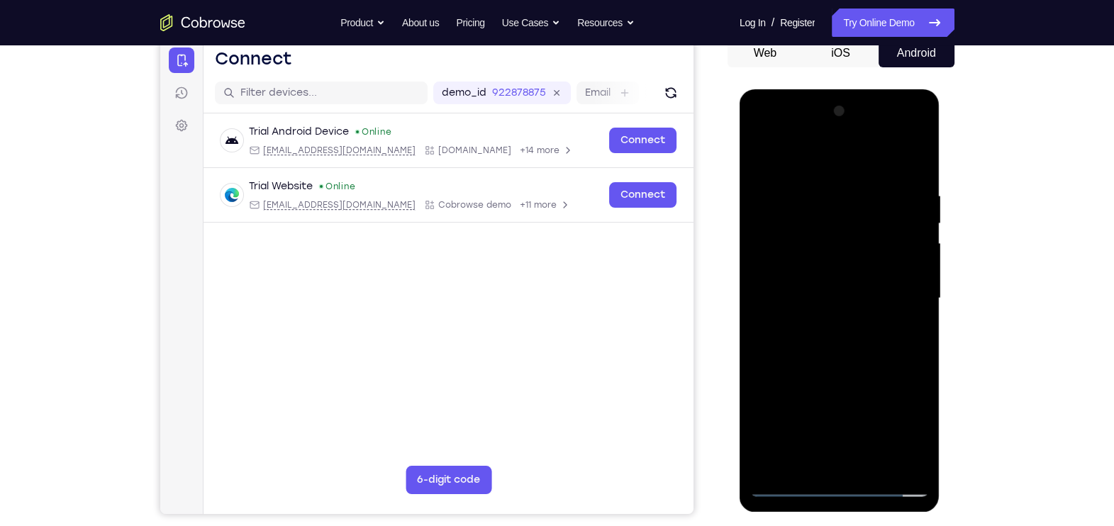
drag, startPoint x: 830, startPoint y: 169, endPoint x: 838, endPoint y: 439, distance: 269.6
click at [838, 439] on div at bounding box center [839, 298] width 179 height 397
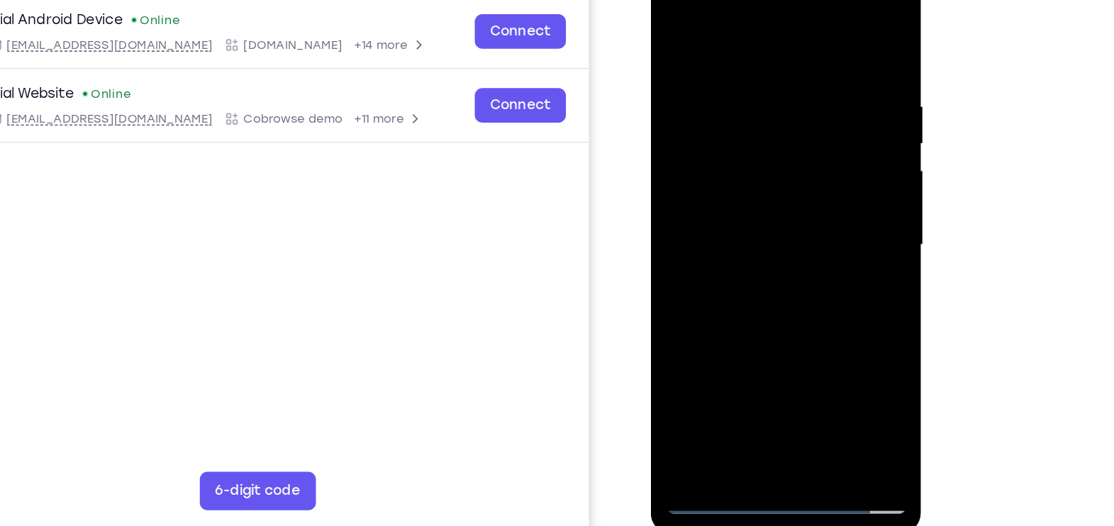
click at [773, 210] on div at bounding box center [751, 172] width 179 height 397
click at [720, 136] on div at bounding box center [751, 172] width 179 height 397
click at [828, 126] on div at bounding box center [751, 172] width 179 height 397
click at [762, 158] on div at bounding box center [751, 172] width 179 height 397
drag, startPoint x: 696, startPoint y: 31, endPoint x: 793, endPoint y: -2, distance: 102.0
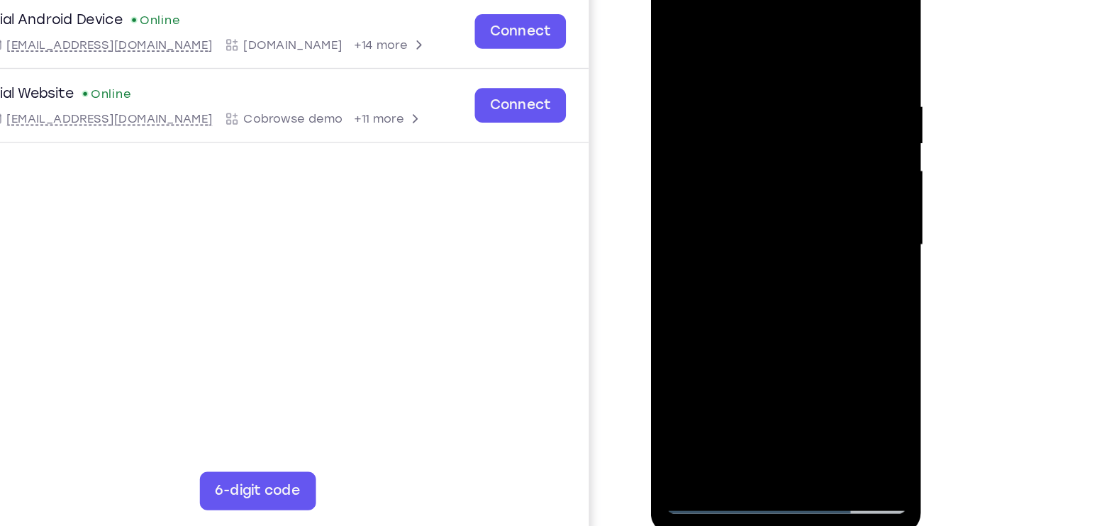
click at [793, 0] on div at bounding box center [751, 172] width 179 height 397
click at [738, 225] on div at bounding box center [751, 172] width 179 height 397
click at [827, 336] on div at bounding box center [751, 172] width 179 height 397
click at [786, 331] on div at bounding box center [751, 172] width 179 height 397
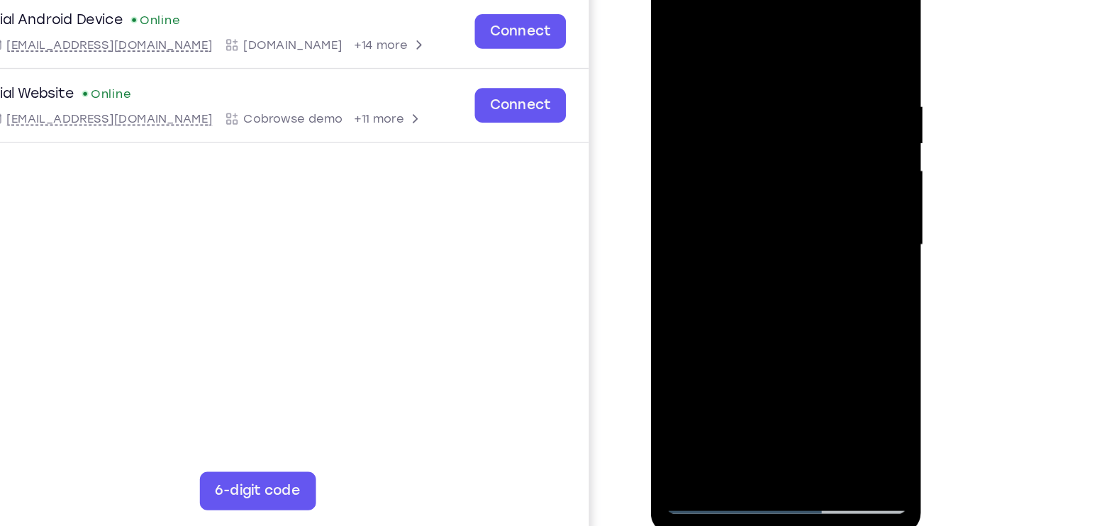
click at [753, 244] on div at bounding box center [751, 172] width 179 height 397
click at [677, 27] on div at bounding box center [751, 172] width 179 height 397
click at [716, 340] on div at bounding box center [751, 172] width 179 height 397
click at [720, 29] on div at bounding box center [751, 172] width 179 height 397
click at [731, 98] on div at bounding box center [751, 172] width 179 height 397
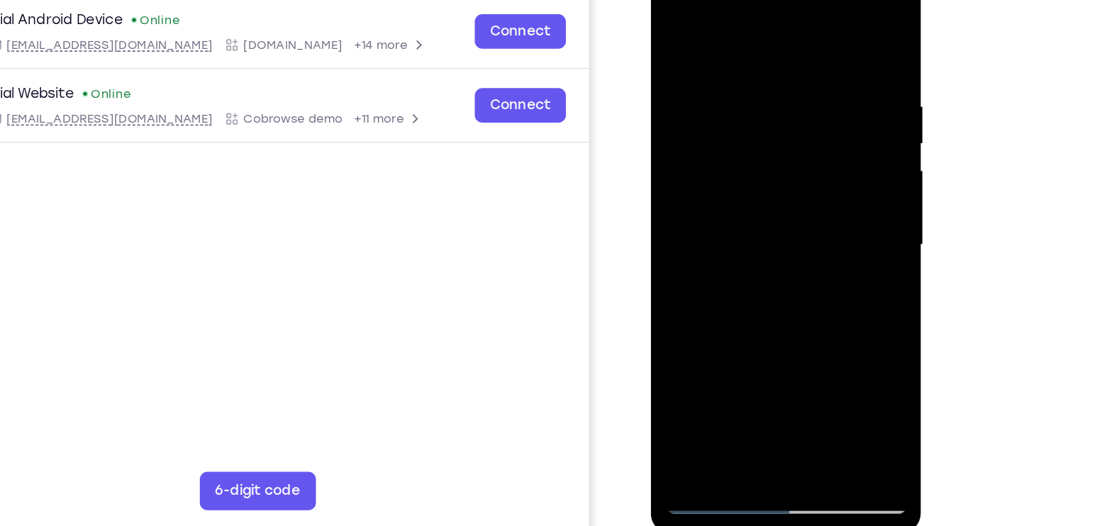
click at [689, 120] on div at bounding box center [751, 172] width 179 height 397
click at [686, 342] on div at bounding box center [751, 172] width 179 height 397
click at [830, 27] on div at bounding box center [751, 172] width 179 height 397
click at [720, 339] on div at bounding box center [751, 172] width 179 height 397
click at [682, 32] on div at bounding box center [751, 172] width 179 height 397
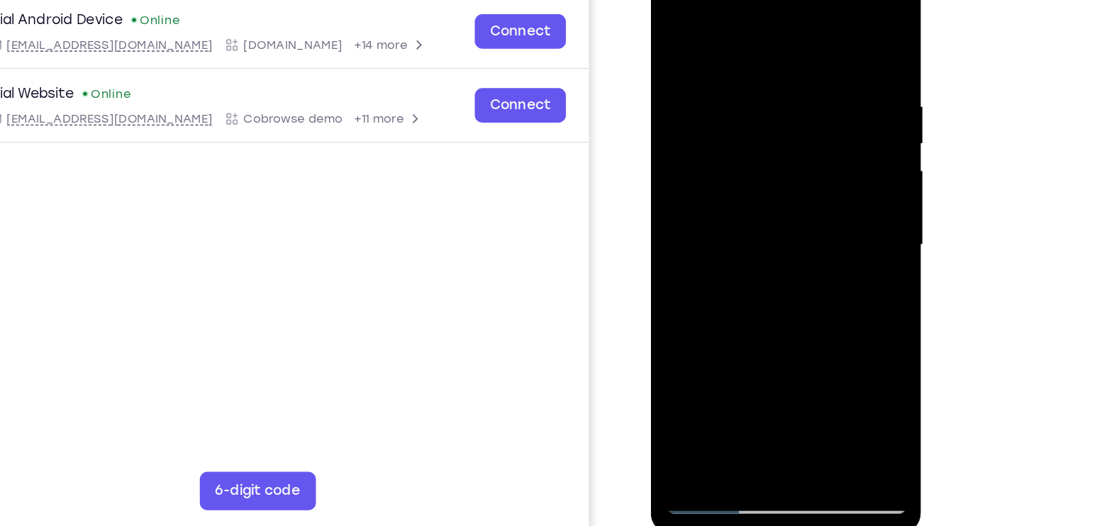
click at [687, 214] on div at bounding box center [751, 172] width 179 height 397
